Goal: Task Accomplishment & Management: Use online tool/utility

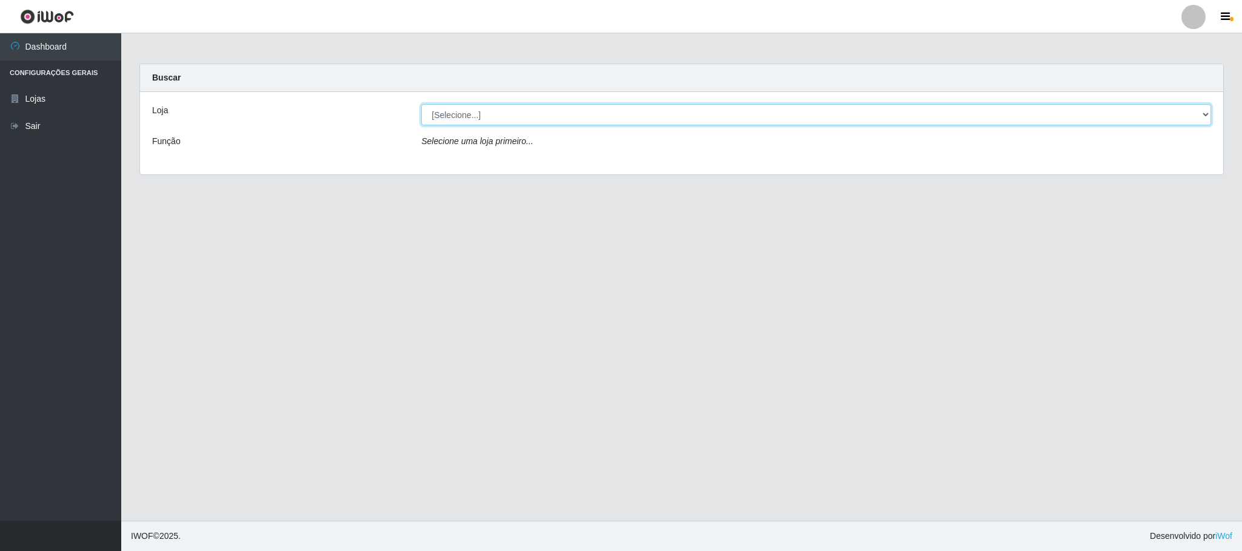
click at [576, 119] on select "[Selecione...] Iskisita Atakado - Centro de Distribuição" at bounding box center [816, 114] width 790 height 21
select select "425"
click at [421, 104] on select "[Selecione...] Iskisita Atakado - Centro de Distribuição" at bounding box center [816, 114] width 790 height 21
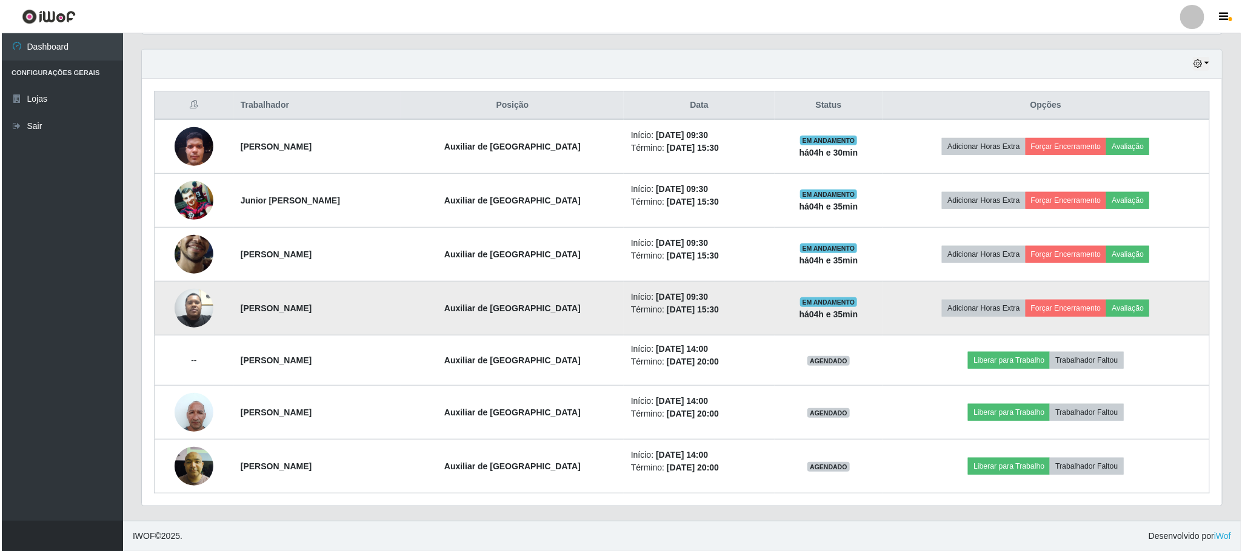
scroll to position [416, 0]
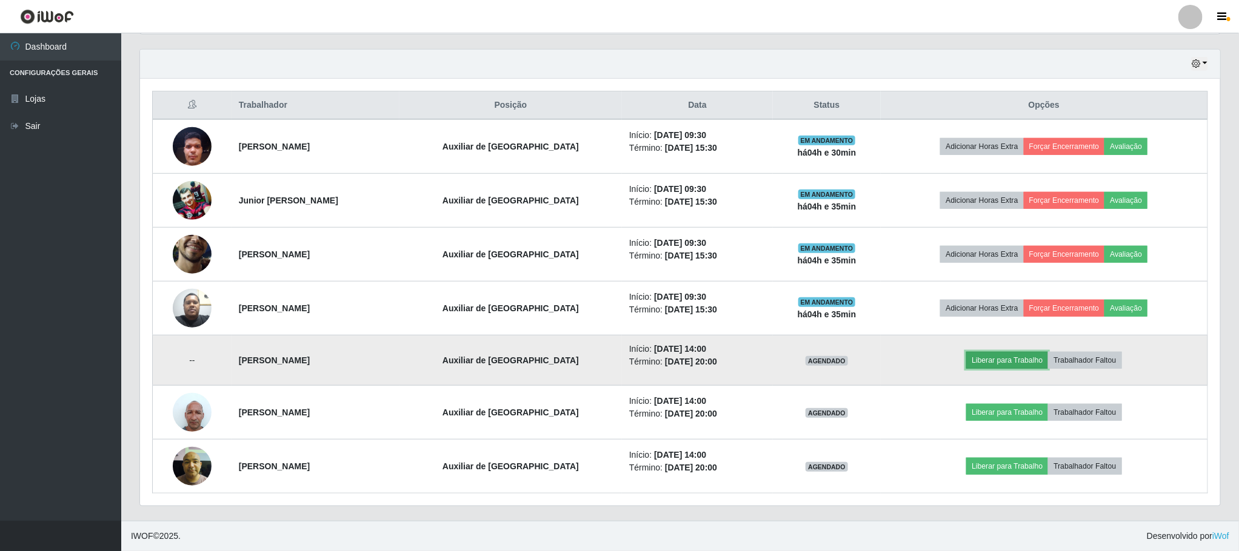
click at [985, 358] on button "Liberar para Trabalho" at bounding box center [1007, 360] width 82 height 17
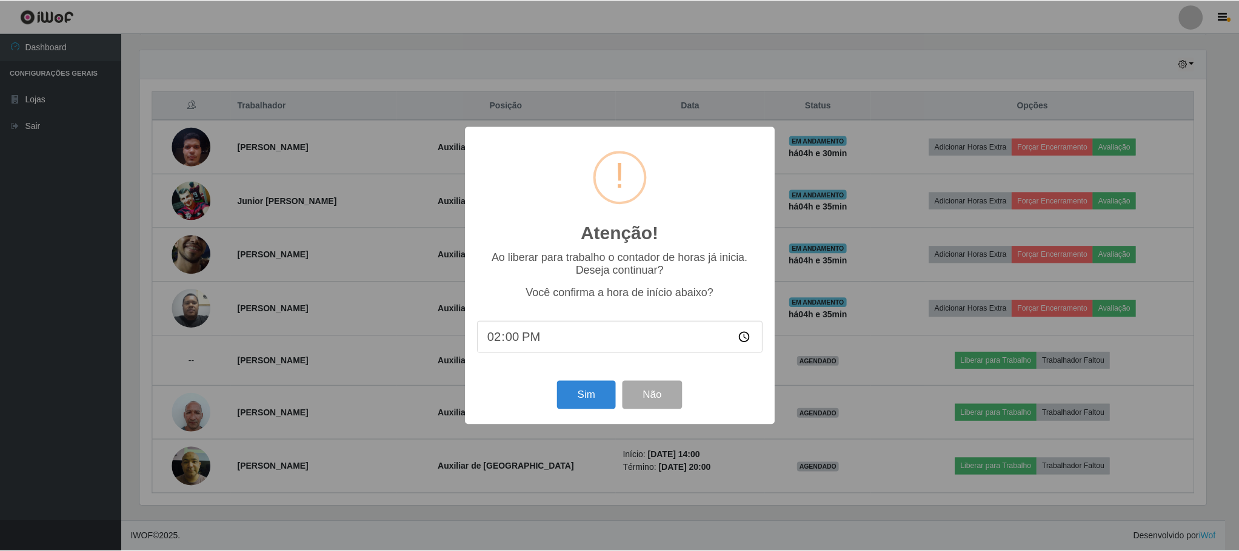
scroll to position [253, 1069]
click at [578, 405] on button "Sim" at bounding box center [587, 395] width 59 height 28
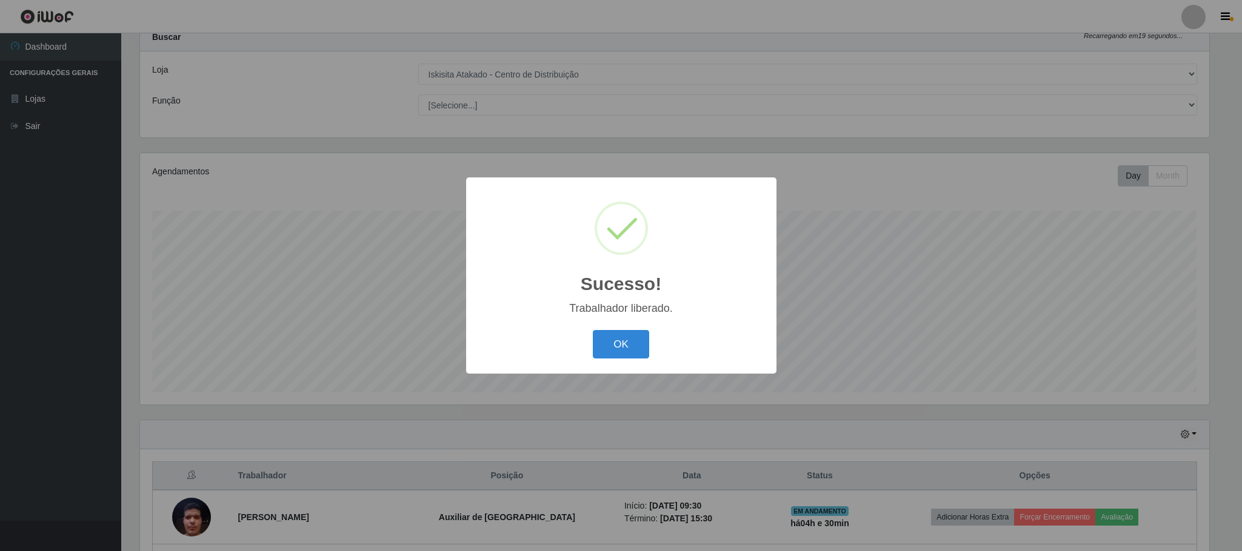
drag, startPoint x: 618, startPoint y: 344, endPoint x: 693, endPoint y: 325, distance: 77.5
click at [617, 344] on button "OK" at bounding box center [621, 344] width 56 height 28
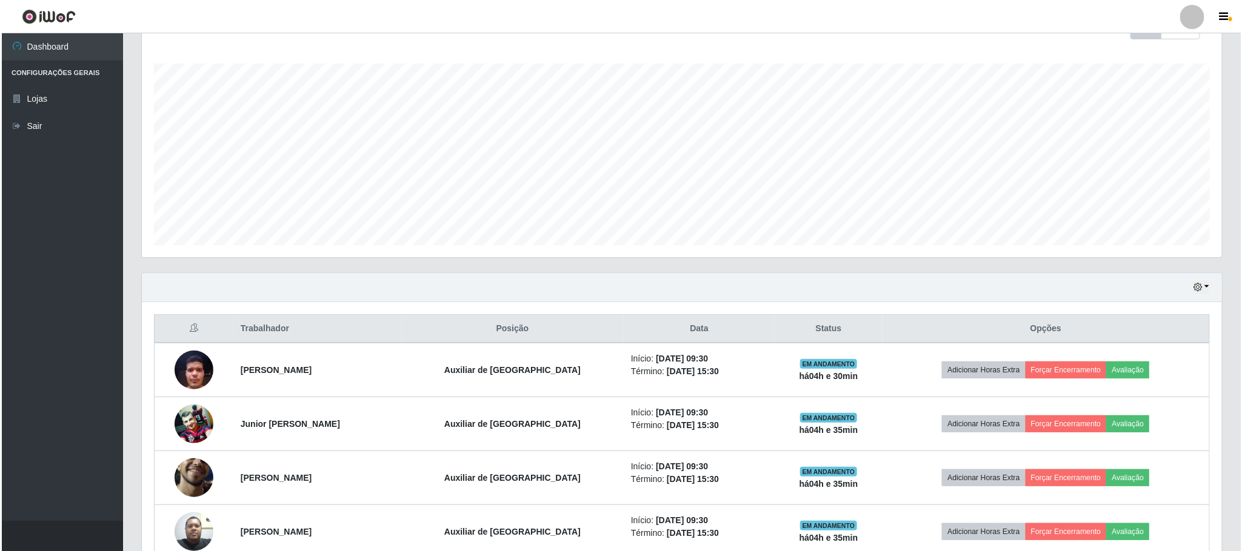
scroll to position [416, 0]
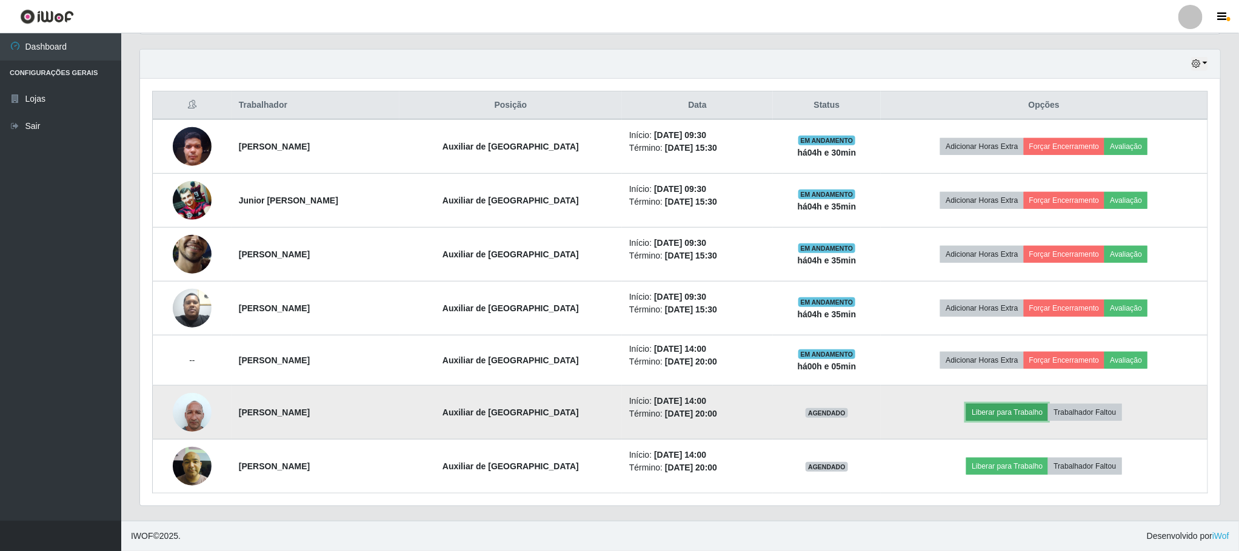
click at [985, 406] on button "Liberar para Trabalho" at bounding box center [1007, 412] width 82 height 17
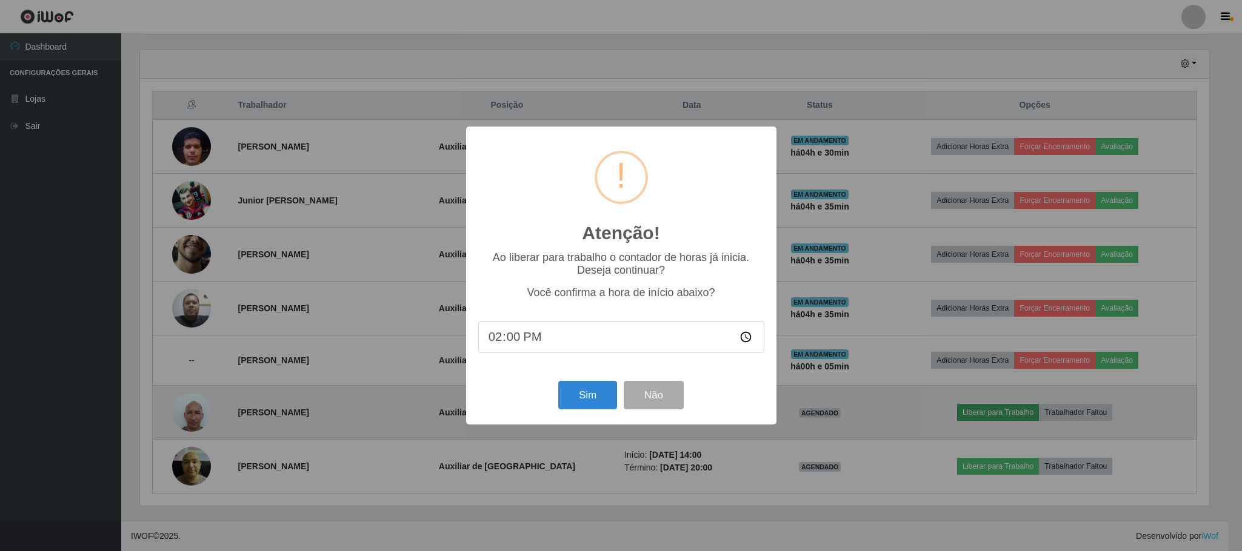
scroll to position [253, 1069]
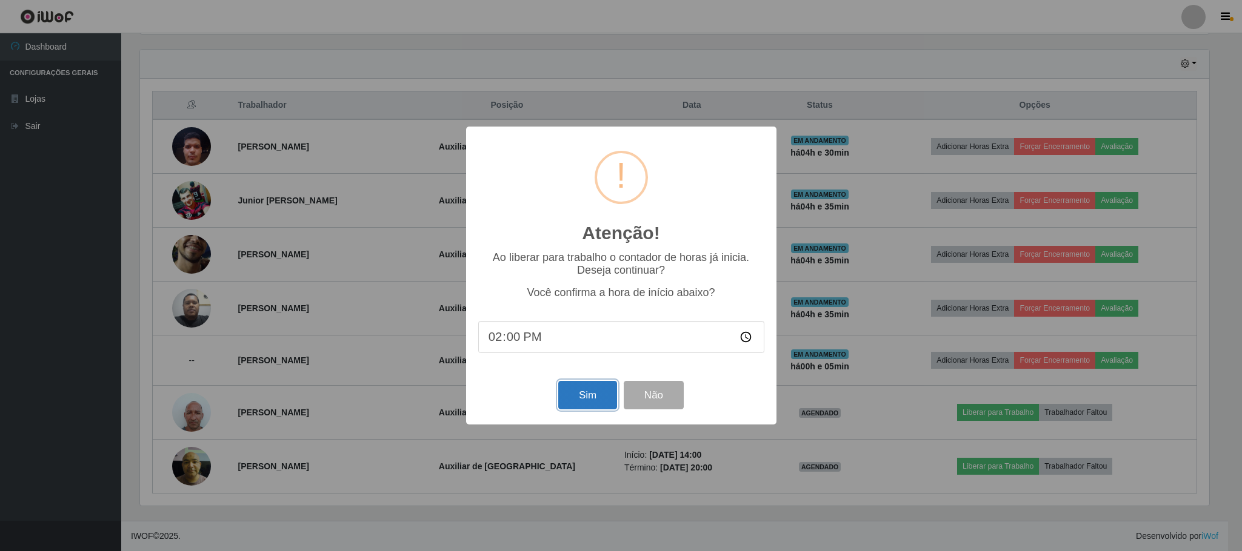
click at [574, 391] on button "Sim" at bounding box center [587, 395] width 59 height 28
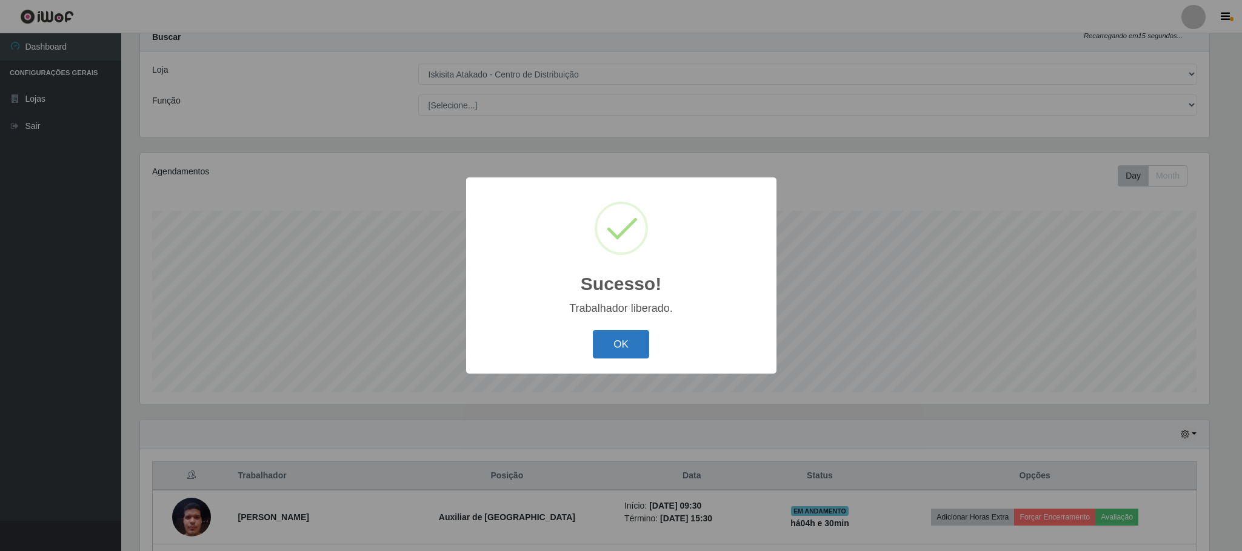
click at [638, 342] on button "OK" at bounding box center [621, 344] width 56 height 28
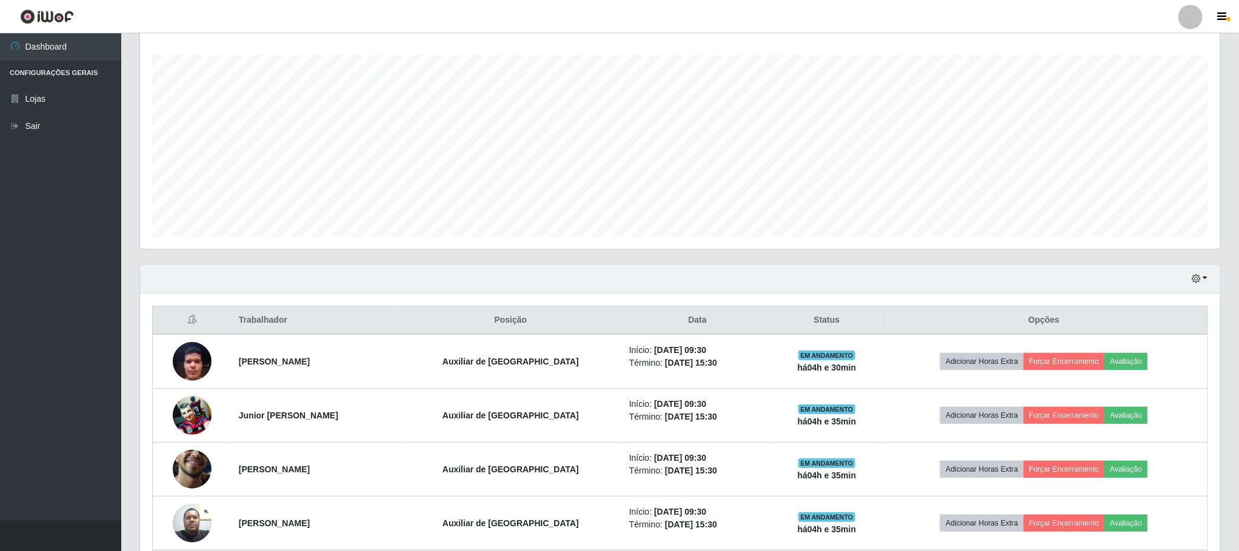
scroll to position [416, 0]
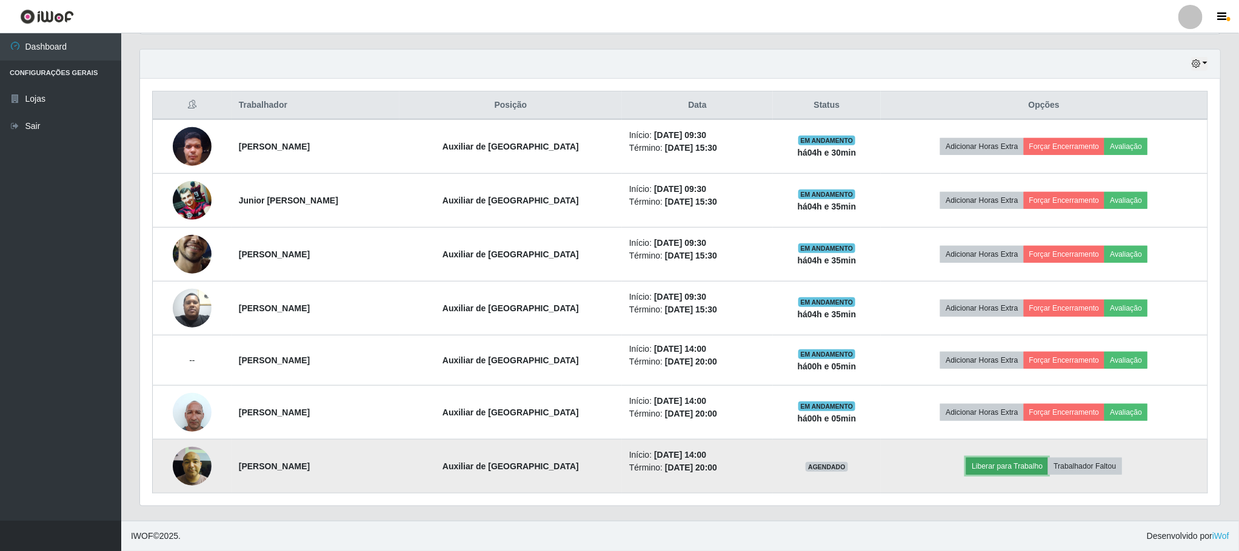
click at [984, 465] on button "Liberar para Trabalho" at bounding box center [1007, 466] width 82 height 17
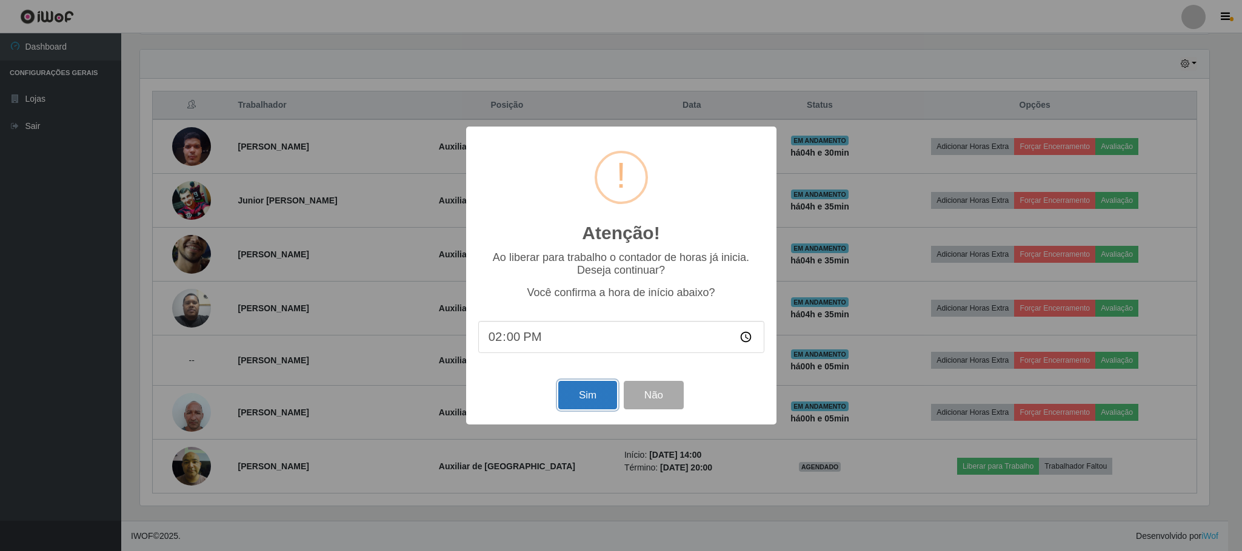
click at [576, 394] on button "Sim" at bounding box center [587, 395] width 59 height 28
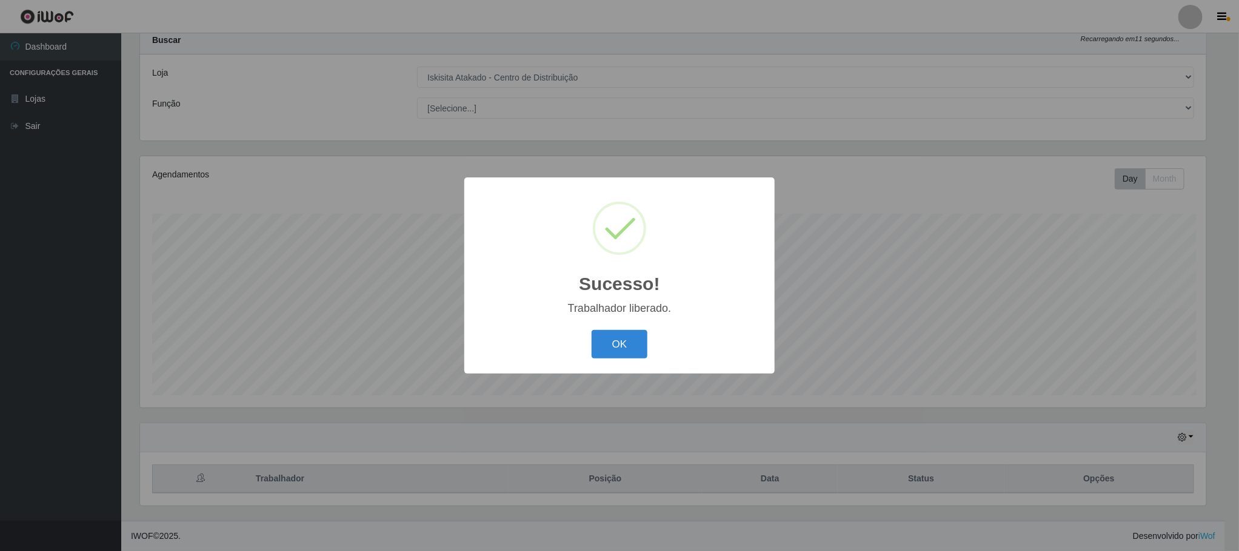
scroll to position [0, 0]
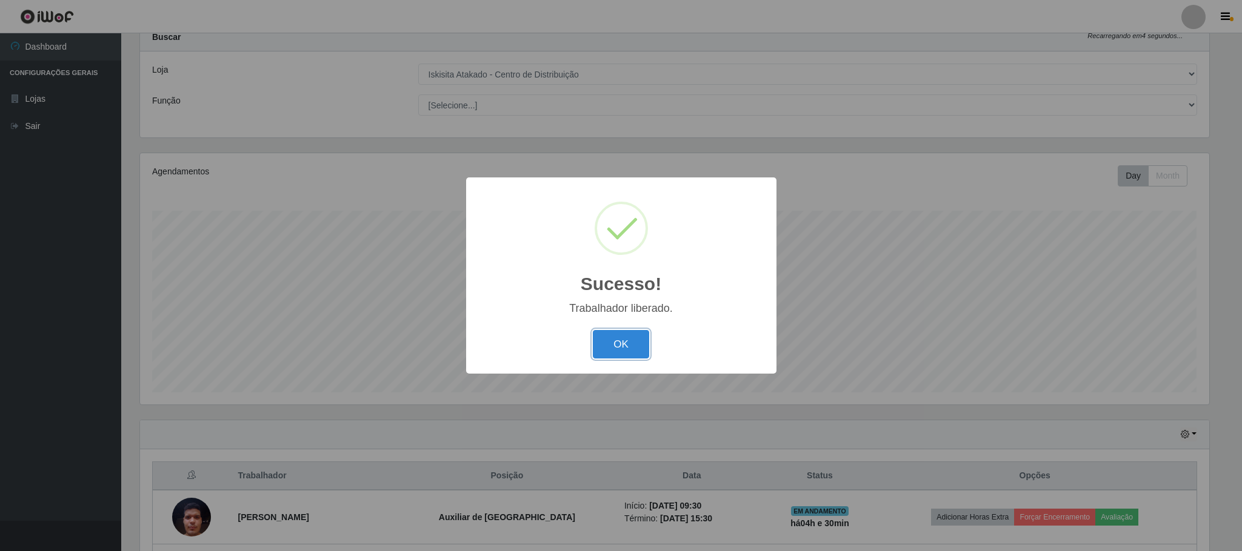
click at [606, 346] on button "OK" at bounding box center [621, 344] width 56 height 28
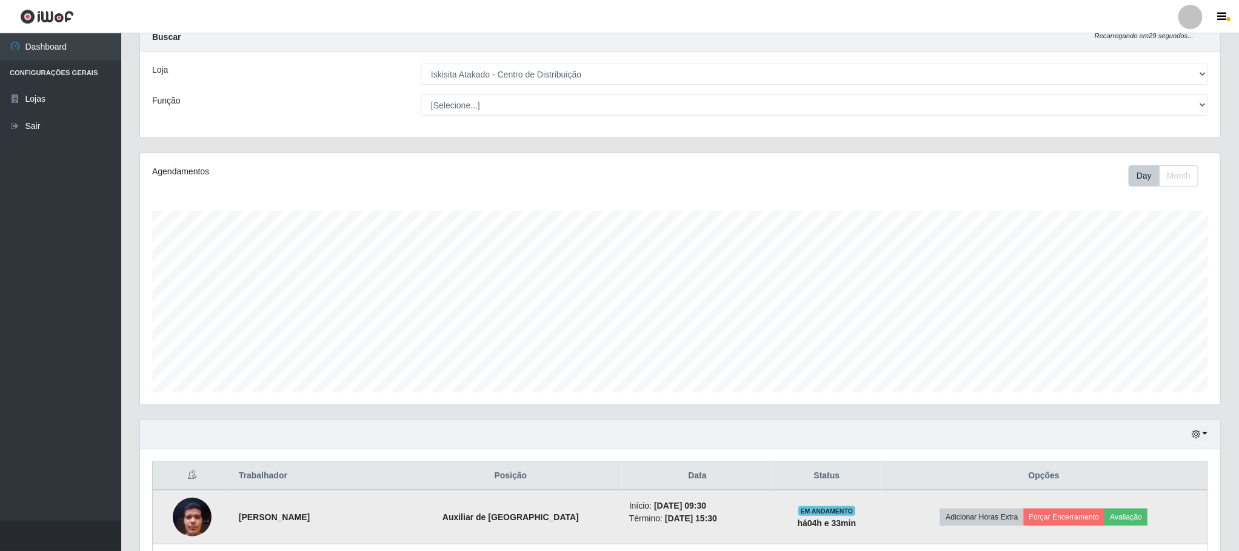
scroll to position [605722, 604894]
